Goal: Check status: Check status

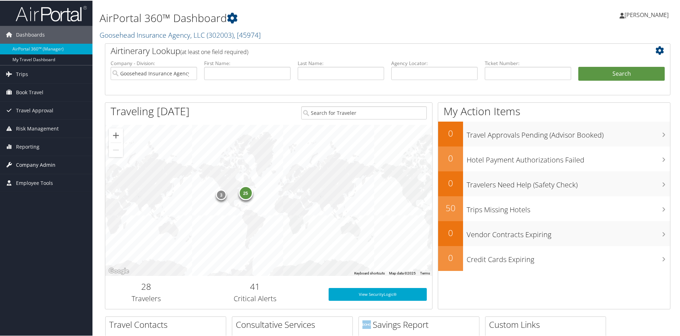
click at [44, 163] on span "Company Admin" at bounding box center [36, 165] width 40 height 18
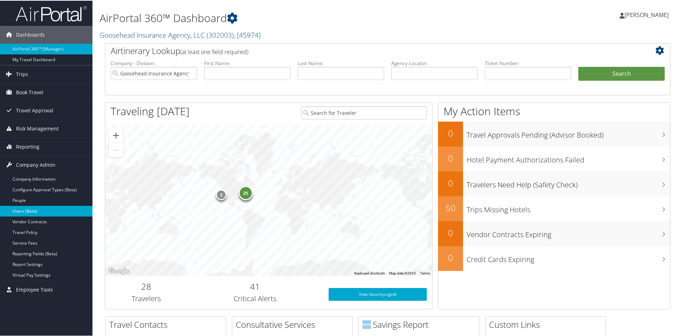
click at [34, 211] on link "Users (Beta)" at bounding box center [46, 210] width 93 height 11
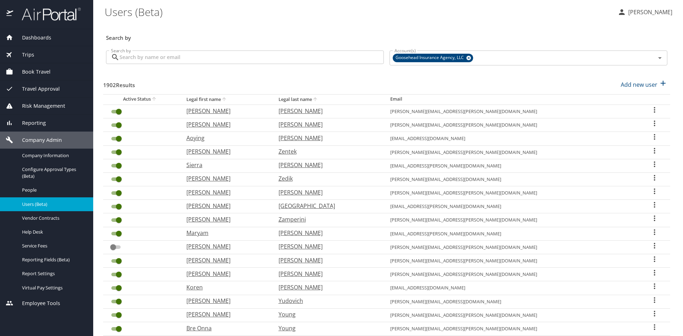
click at [198, 55] on input "Search by" at bounding box center [252, 58] width 264 height 14
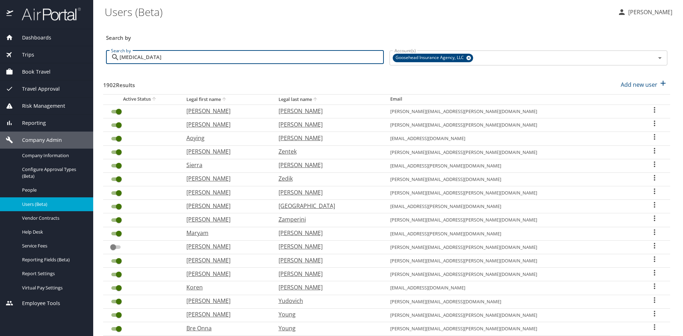
type input "tobi"
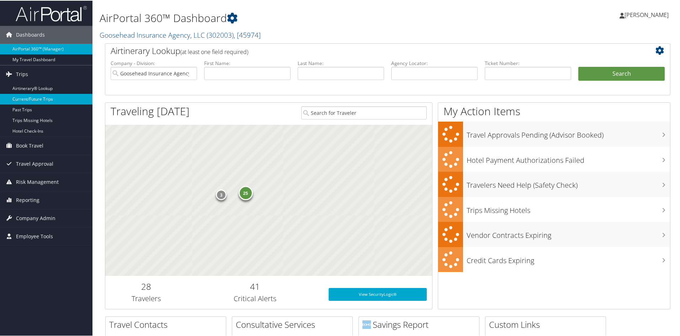
click at [41, 99] on link "Current/Future Trips" at bounding box center [46, 98] width 93 height 11
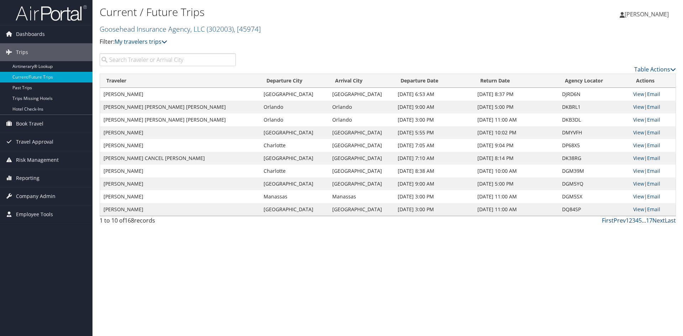
click at [156, 57] on input "search" at bounding box center [168, 59] width 136 height 13
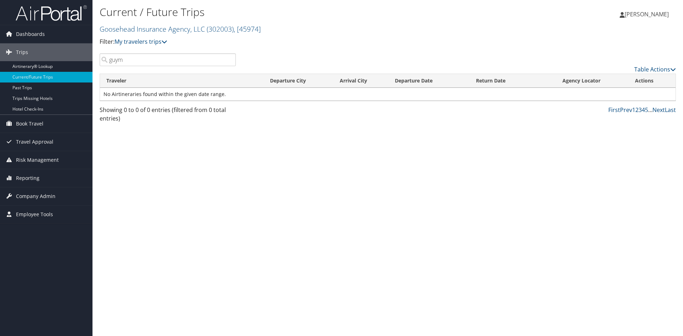
click at [155, 54] on input "guym" at bounding box center [168, 59] width 136 height 13
type input "guym"
click at [30, 123] on span "Book Travel" at bounding box center [29, 124] width 27 height 18
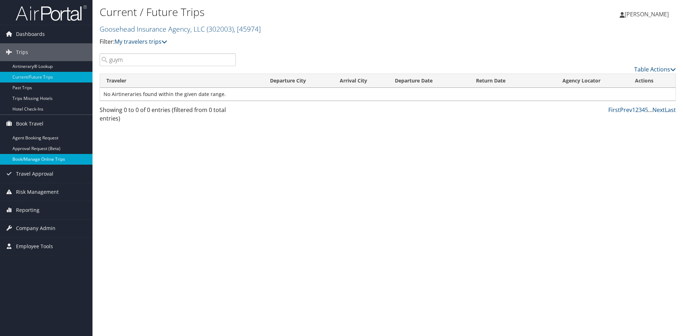
click at [23, 158] on link "Book/Manage Online Trips" at bounding box center [46, 159] width 93 height 11
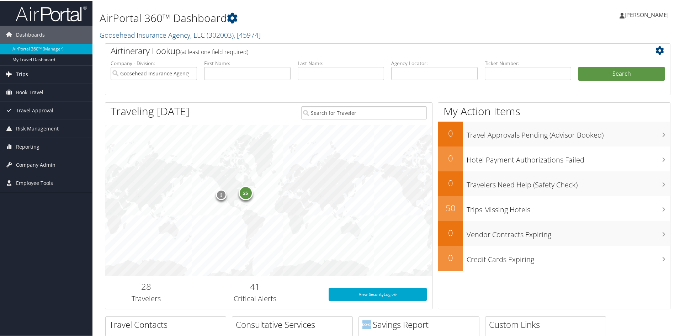
click at [25, 77] on span "Trips" at bounding box center [22, 74] width 12 height 18
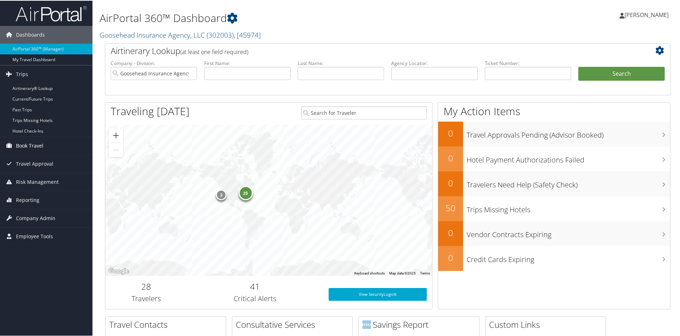
click at [37, 143] on span "Book Travel" at bounding box center [29, 145] width 27 height 18
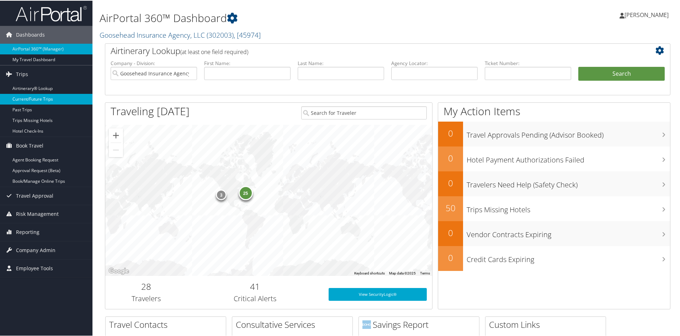
click at [27, 100] on link "Current/Future Trips" at bounding box center [46, 98] width 93 height 11
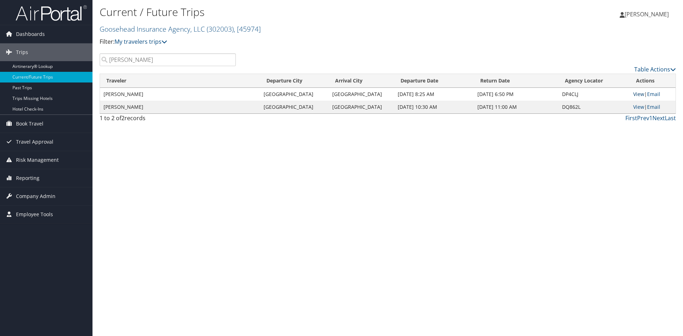
type input "[PERSON_NAME]"
click at [635, 95] on link "View" at bounding box center [638, 94] width 11 height 7
click at [638, 108] on link "View" at bounding box center [638, 107] width 11 height 7
click at [31, 120] on span "Book Travel" at bounding box center [29, 124] width 27 height 18
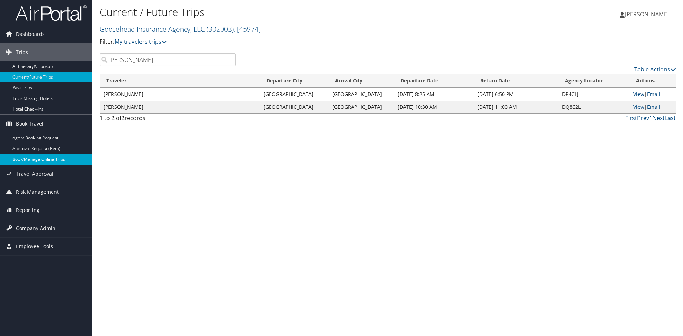
click at [44, 159] on link "Book/Manage Online Trips" at bounding box center [46, 159] width 93 height 11
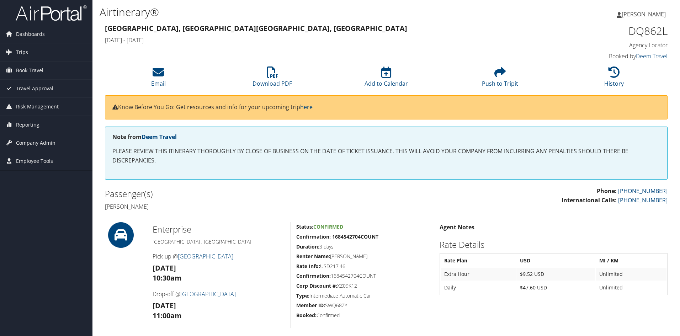
scroll to position [219, 0]
